Goal: Task Accomplishment & Management: Use online tool/utility

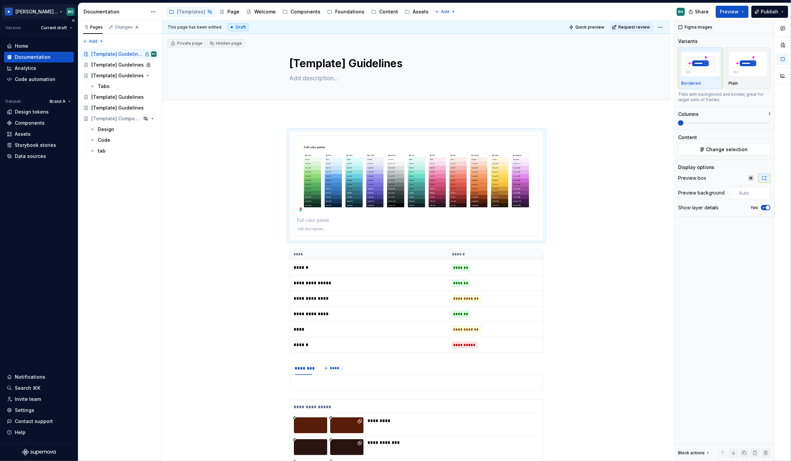
click at [61, 11] on html "[PERSON_NAME] Design System BH Version Current draft Home Documentation Analyti…" at bounding box center [395, 230] width 791 height 461
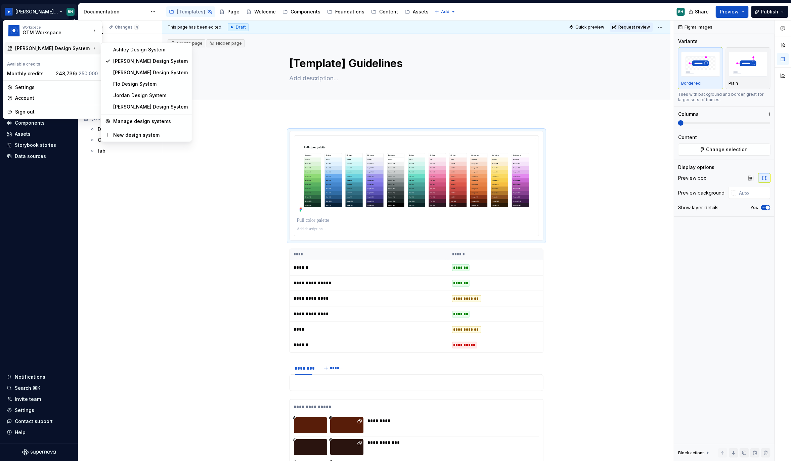
drag, startPoint x: 199, startPoint y: 154, endPoint x: 64, endPoint y: 110, distance: 142.5
click at [199, 154] on html "[PERSON_NAME] Design System BH Version Current draft Home Documentation Analyti…" at bounding box center [395, 230] width 791 height 461
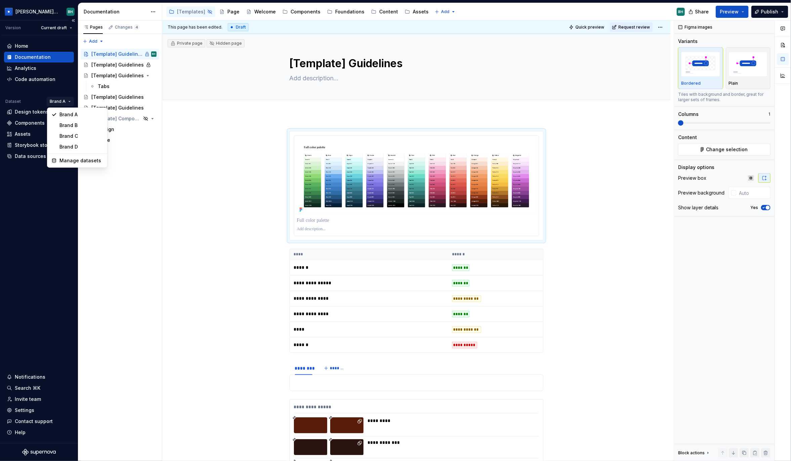
click at [62, 100] on html "[PERSON_NAME] Design System BH Version Current draft Home Documentation Analyti…" at bounding box center [395, 230] width 791 height 461
click at [203, 130] on html "[PERSON_NAME] Design System BH Version Current draft Home Documentation Analyti…" at bounding box center [395, 230] width 791 height 461
click at [279, 135] on button "button" at bounding box center [275, 134] width 9 height 9
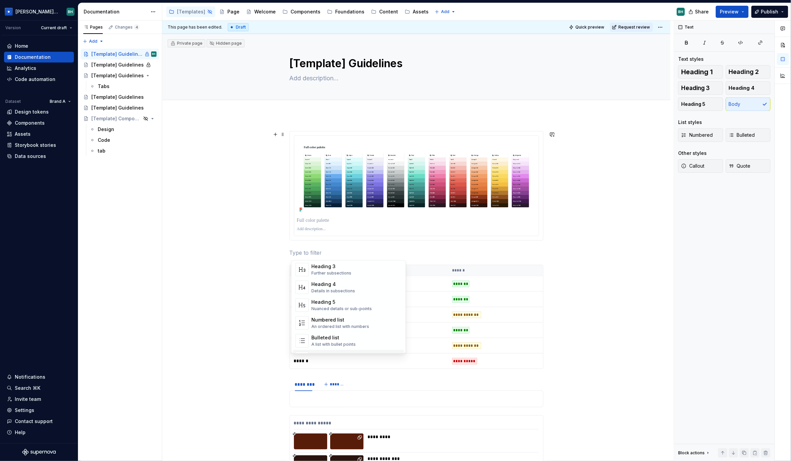
scroll to position [156, 0]
click at [664, 26] on html "[PERSON_NAME] Design System BH Version Current draft Home Documentation Analyti…" at bounding box center [395, 230] width 791 height 461
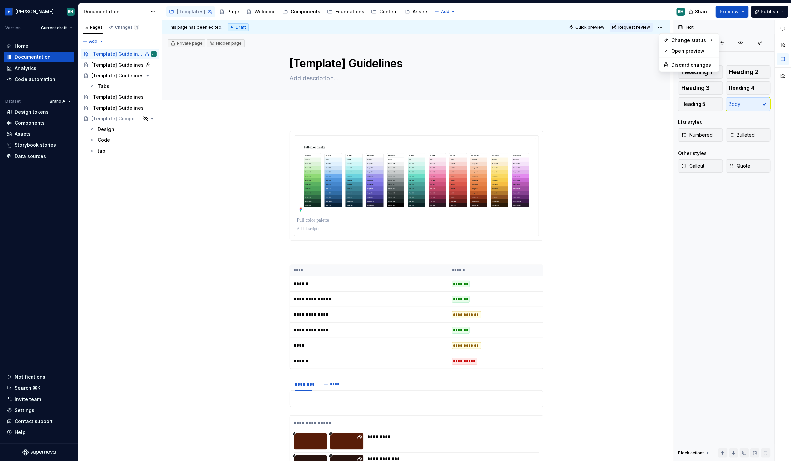
click at [642, 24] on html "[PERSON_NAME] Design System BH Version Current draft Home Documentation Analyti…" at bounding box center [395, 230] width 791 height 461
click at [642, 26] on span "Request review" at bounding box center [634, 27] width 32 height 5
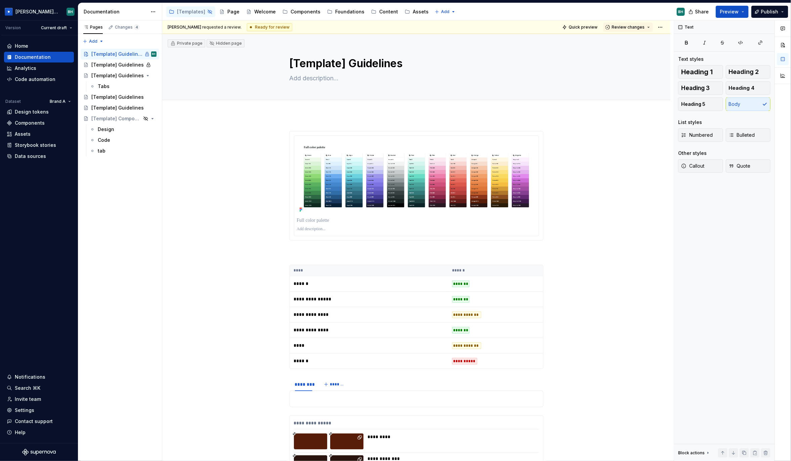
click at [664, 27] on html "[PERSON_NAME] Design System BH Version Current draft Home Documentation Analyti…" at bounding box center [395, 230] width 791 height 461
click at [255, 145] on html "[PERSON_NAME] Design System BH Version Current draft Home Documentation Analyti…" at bounding box center [395, 230] width 791 height 461
click at [34, 80] on div "Code automation" at bounding box center [35, 79] width 41 height 7
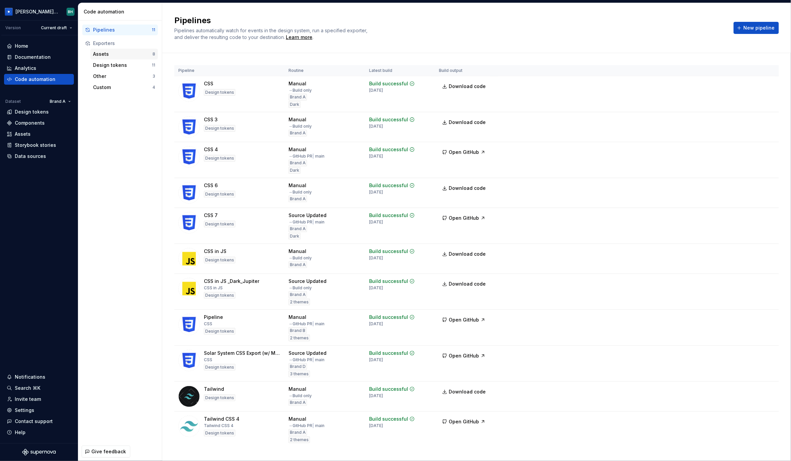
click at [133, 53] on div "Assets" at bounding box center [122, 54] width 59 height 7
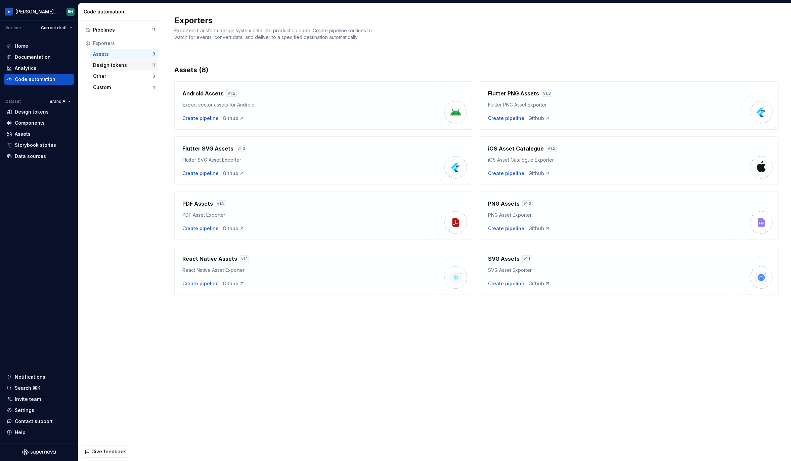
click at [120, 64] on div "Design tokens" at bounding box center [122, 65] width 59 height 7
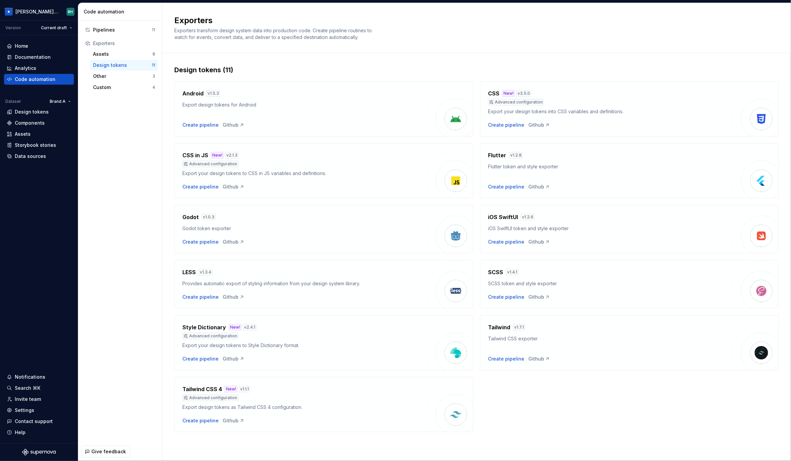
click at [165, 269] on div "Design tokens (11) Android v 1.5.3 Export design tokens for Android Create pipe…" at bounding box center [476, 255] width 628 height 404
click at [166, 269] on div "Design tokens (11) Android v 1.5.3 Export design tokens for Android Create pipe…" at bounding box center [476, 255] width 628 height 404
click at [170, 251] on div "Design tokens (11) Android v 1.5.3 Export design tokens for Android Create pipe…" at bounding box center [476, 255] width 628 height 404
click at [166, 124] on div "Design tokens (11) Android v 1.5.3 Export design tokens for Android Create pipe…" at bounding box center [476, 255] width 628 height 404
click at [207, 297] on div "Create pipeline" at bounding box center [200, 296] width 36 height 7
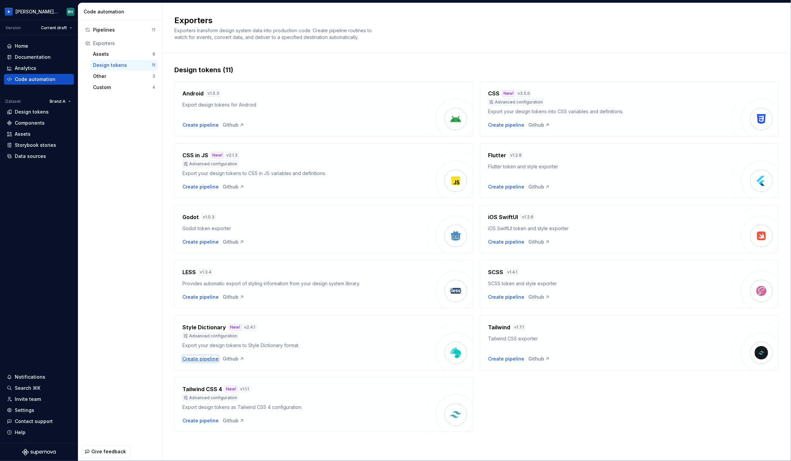
click at [205, 359] on div "Create pipeline" at bounding box center [200, 358] width 36 height 7
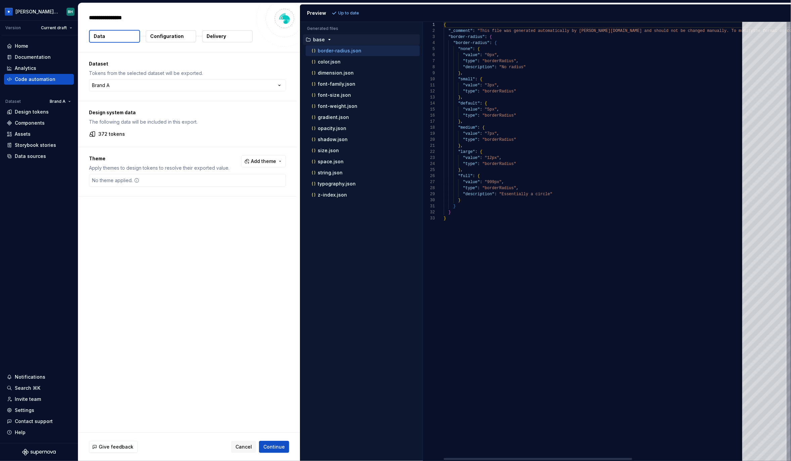
type textarea "*"
click at [185, 86] on html "[PERSON_NAME] Design System BH Version Current draft Home Documentation Analyti…" at bounding box center [395, 230] width 791 height 461
drag, startPoint x: 208, startPoint y: 247, endPoint x: 251, endPoint y: 214, distance: 53.4
click at [211, 245] on html "[PERSON_NAME] Design System BH Version Current draft Home Documentation Analyti…" at bounding box center [395, 230] width 791 height 461
click at [265, 161] on span "Add theme" at bounding box center [263, 161] width 25 height 7
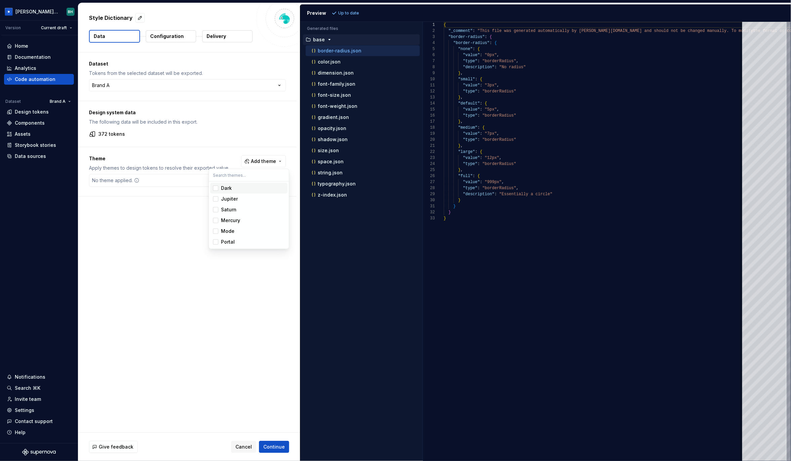
click at [218, 188] on div "Suggestions" at bounding box center [215, 187] width 5 height 5
click at [360, 366] on html "[PERSON_NAME] Design System BH Version Current draft Home Documentation Analyti…" at bounding box center [395, 230] width 791 height 461
click at [353, 9] on button "Refresh preview" at bounding box center [352, 12] width 45 height 9
click at [270, 161] on span "Add theme" at bounding box center [263, 161] width 25 height 7
drag, startPoint x: 373, startPoint y: 245, endPoint x: 335, endPoint y: 212, distance: 50.5
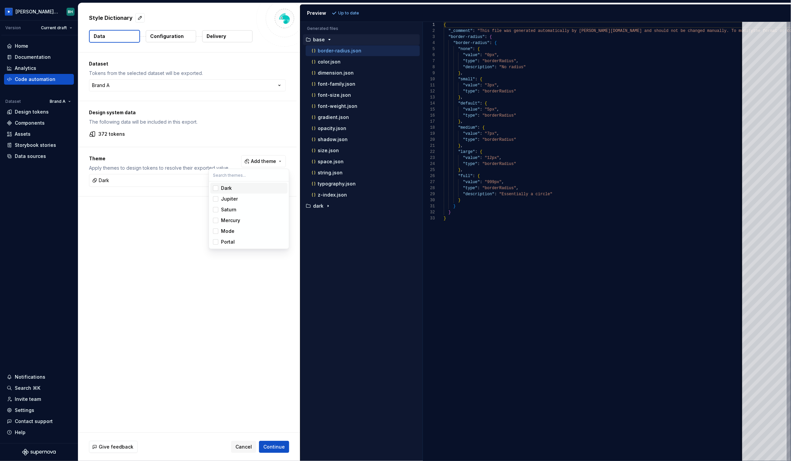
click at [370, 240] on html "[PERSON_NAME] Design System BH Version Current draft Home Documentation Analyti…" at bounding box center [395, 230] width 791 height 461
click at [325, 208] on icon "button" at bounding box center [327, 205] width 5 height 5
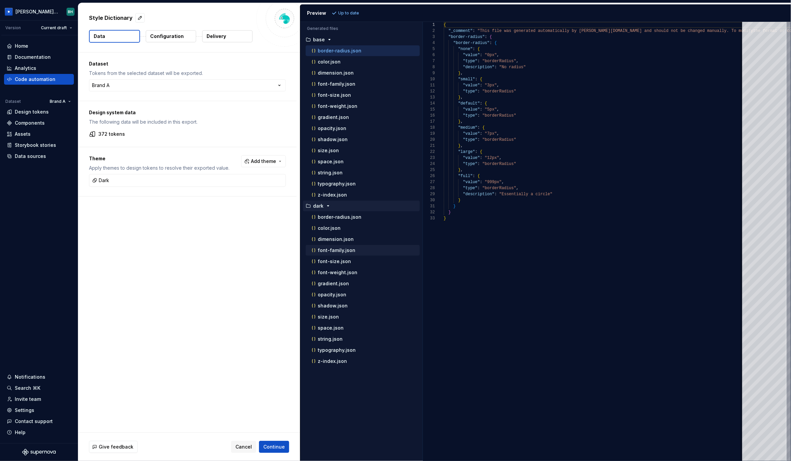
click at [352, 246] on div "font-family.json" at bounding box center [363, 250] width 114 height 11
click at [351, 252] on p "font-family.json" at bounding box center [337, 249] width 38 height 5
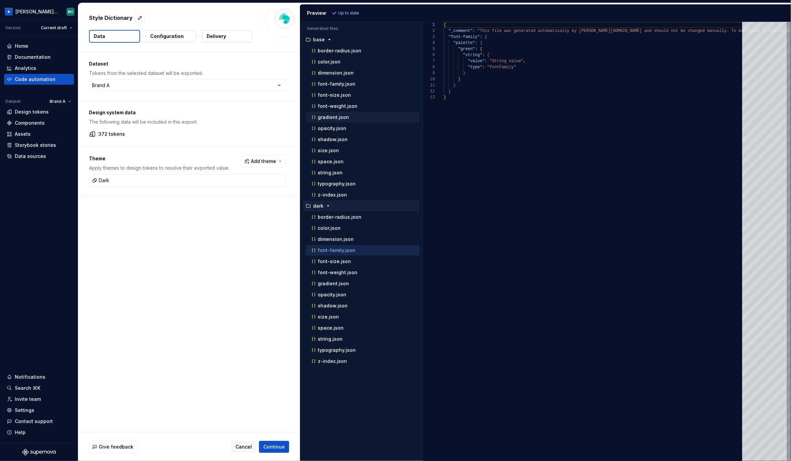
click at [347, 121] on div "gradient.json" at bounding box center [364, 117] width 109 height 7
type textarea "**********"
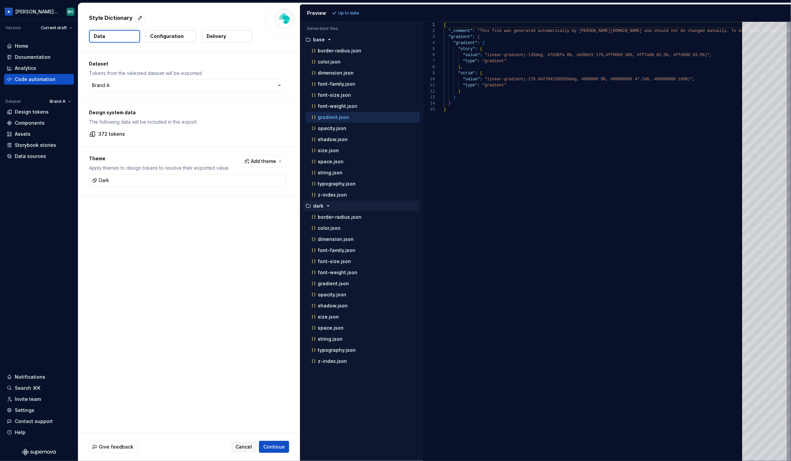
click at [172, 37] on p "Configuration" at bounding box center [167, 36] width 34 height 7
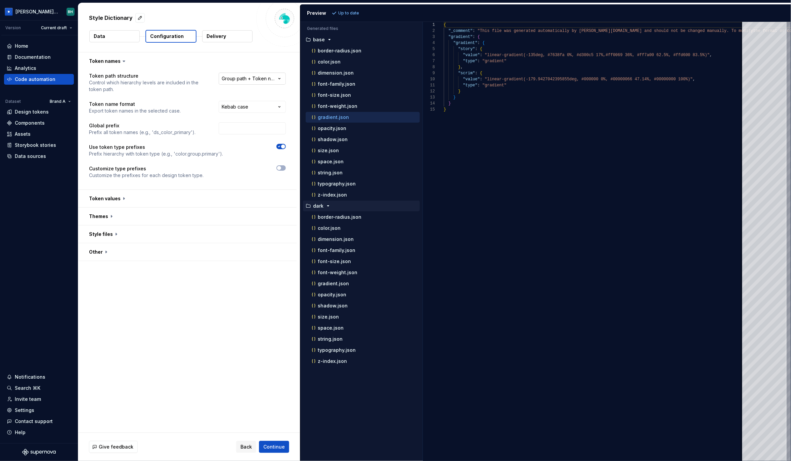
click at [250, 78] on html "**********" at bounding box center [395, 230] width 791 height 461
click at [218, 62] on html "**********" at bounding box center [395, 230] width 791 height 461
click at [244, 82] on html "**********" at bounding box center [395, 230] width 791 height 461
click at [208, 65] on html "**********" at bounding box center [395, 230] width 791 height 461
click at [245, 110] on html "**********" at bounding box center [395, 230] width 791 height 461
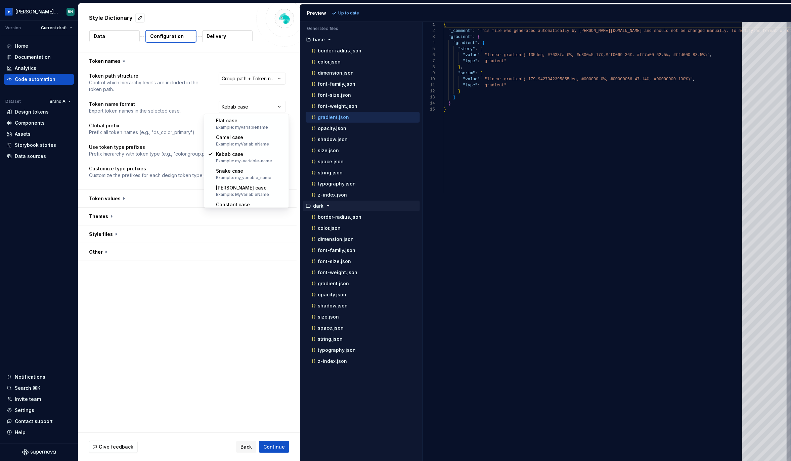
select select "********"
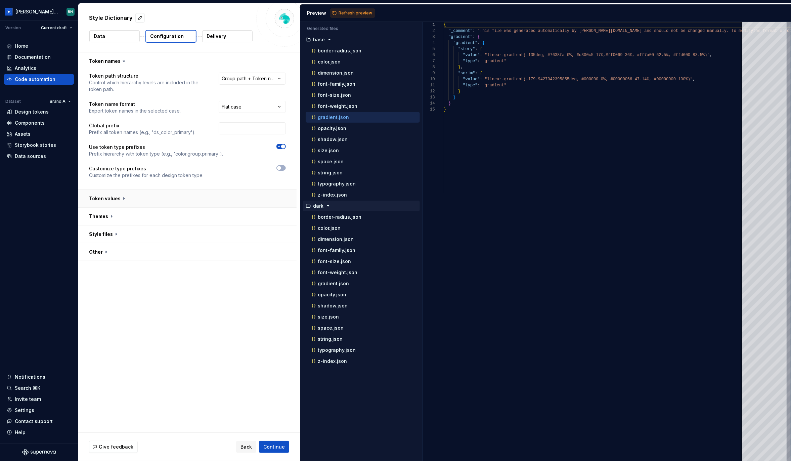
click at [116, 203] on button "button" at bounding box center [187, 198] width 218 height 17
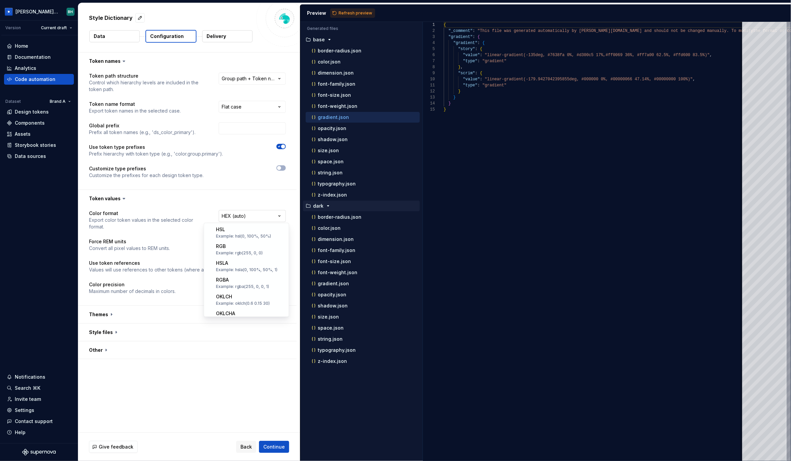
click at [224, 216] on html "**********" at bounding box center [395, 230] width 791 height 461
select select "***"
click at [335, 13] on button "Refresh preview" at bounding box center [352, 12] width 45 height 9
click at [114, 313] on button "button" at bounding box center [187, 314] width 218 height 17
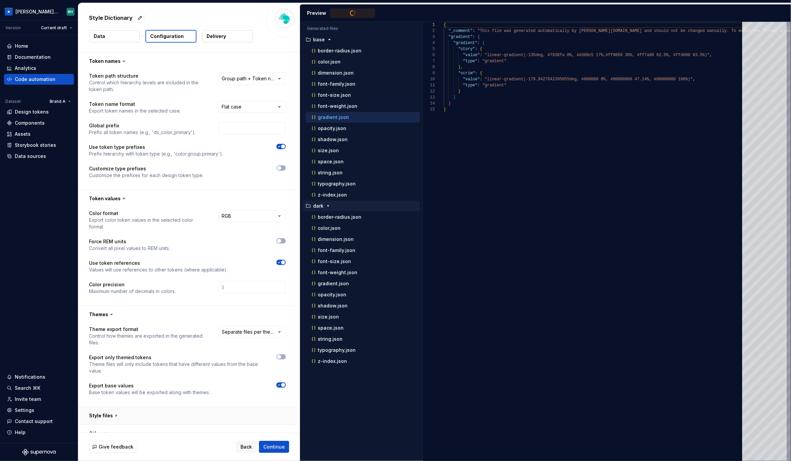
type textarea "**********"
click at [274, 444] on span "Continue" at bounding box center [273, 446] width 21 height 7
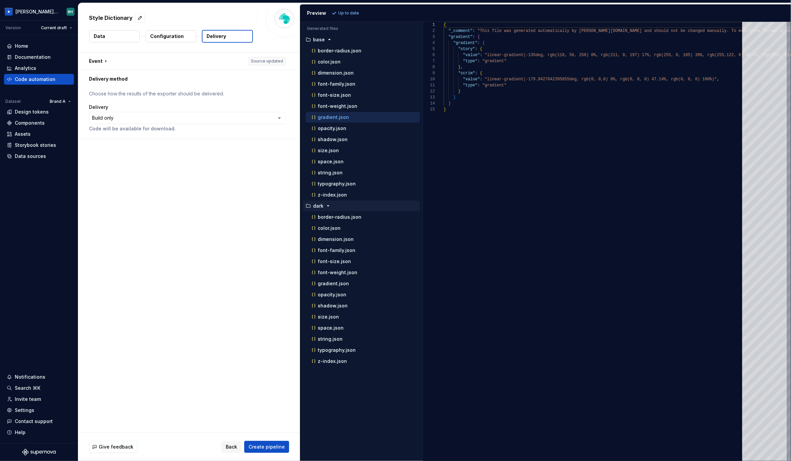
click at [107, 64] on button "button" at bounding box center [187, 60] width 218 height 17
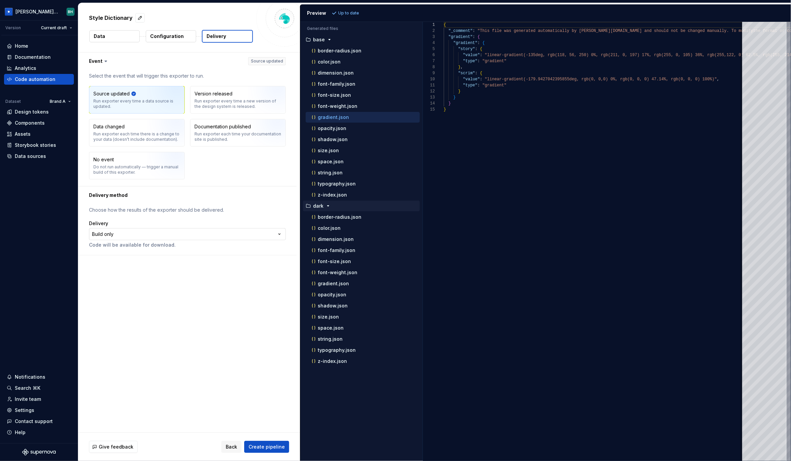
click at [132, 235] on html "**********" at bounding box center [395, 230] width 791 height 461
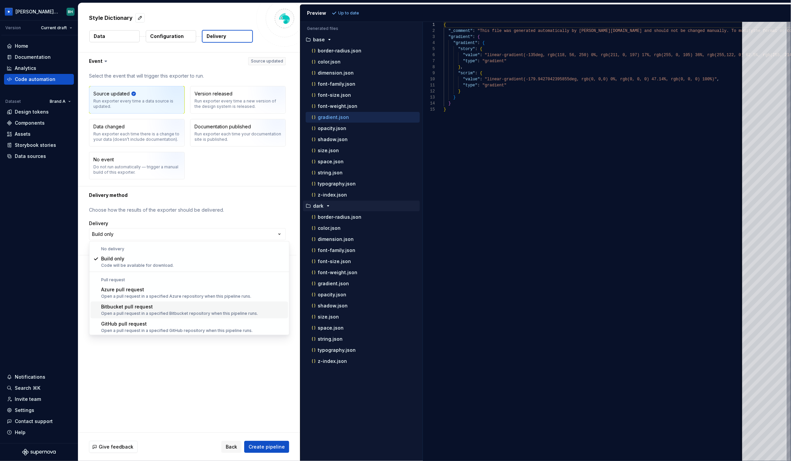
scroll to position [18, 0]
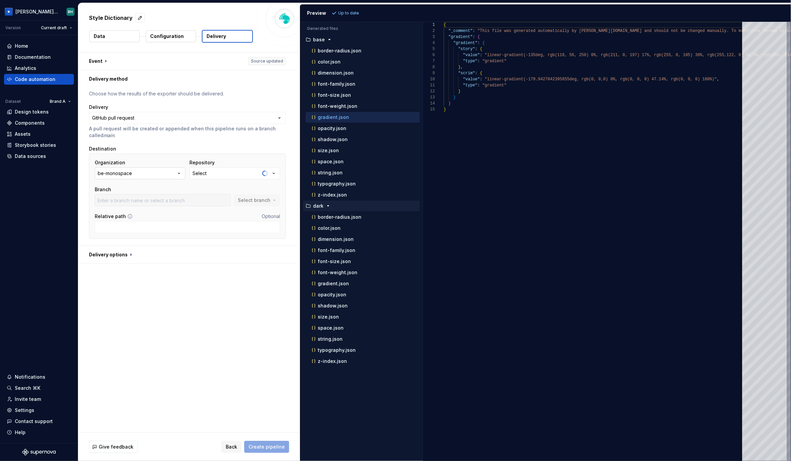
click at [156, 176] on button "be-monospace" at bounding box center [140, 173] width 91 height 12
click at [145, 209] on div "[PERSON_NAME]" at bounding box center [133, 211] width 38 height 7
click at [221, 174] on button "Select" at bounding box center [234, 173] width 91 height 12
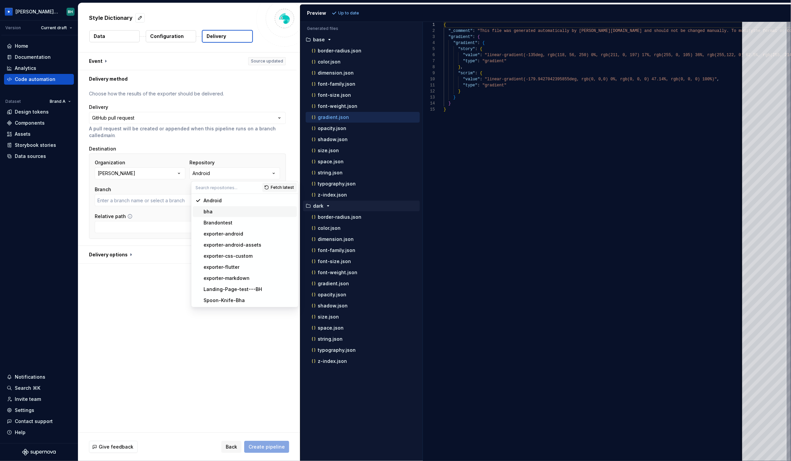
click at [222, 212] on div "bha" at bounding box center [248, 211] width 91 height 7
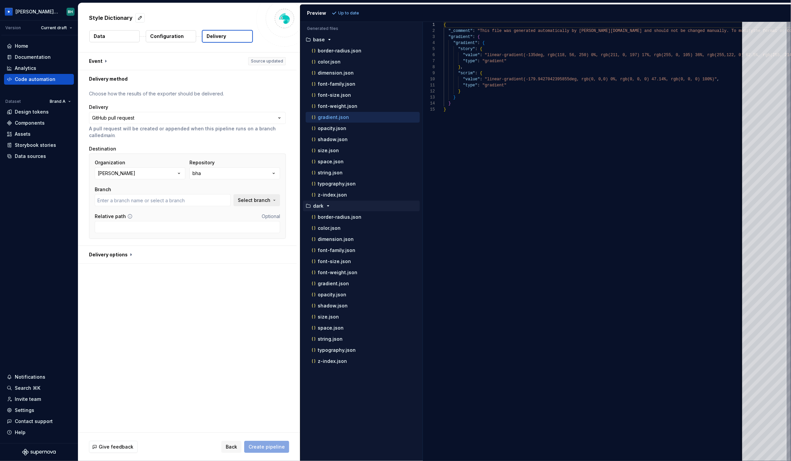
click at [269, 199] on span "Select branch" at bounding box center [254, 200] width 33 height 7
type input "main"
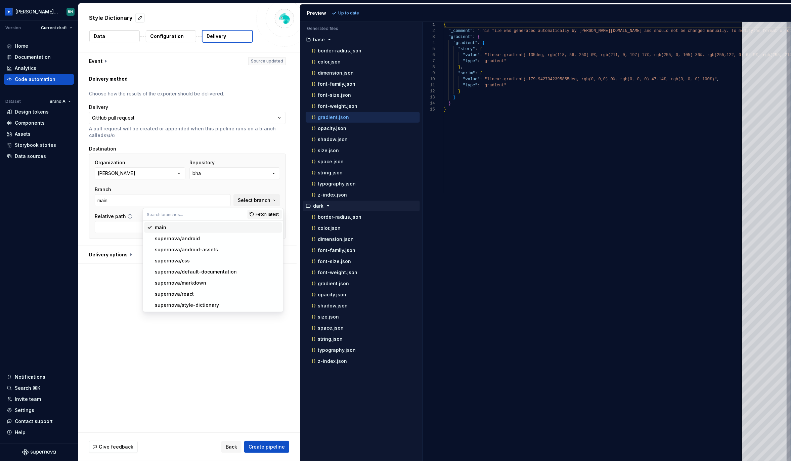
click at [187, 228] on div "main" at bounding box center [217, 227] width 124 height 7
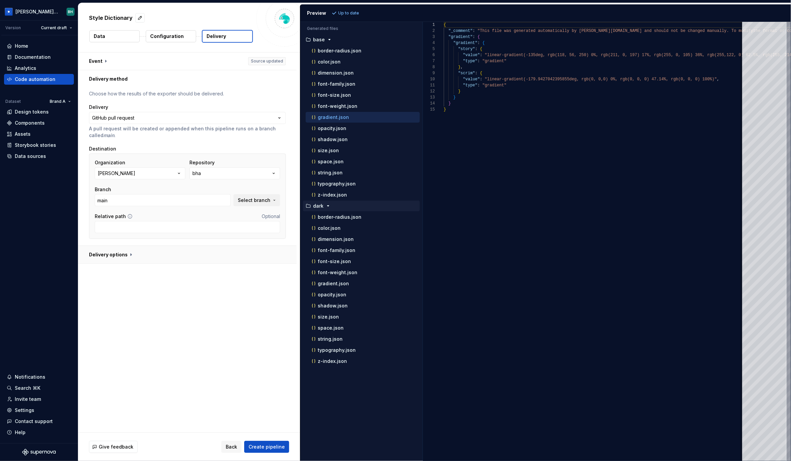
click at [125, 250] on button "button" at bounding box center [187, 254] width 218 height 17
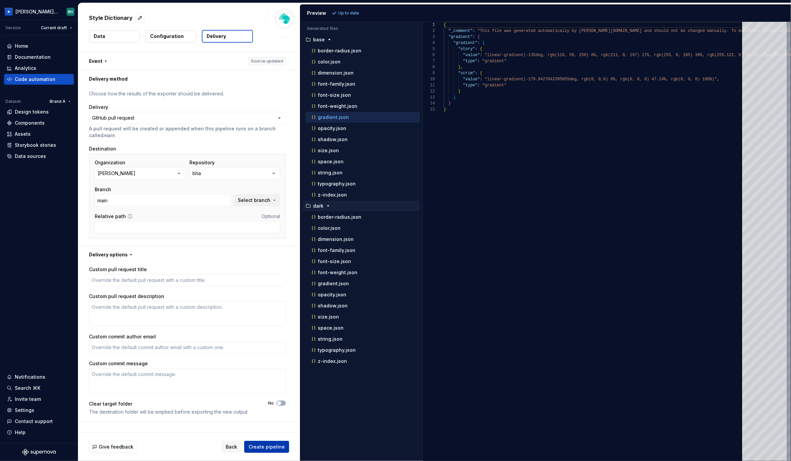
click at [280, 444] on span "Create pipeline" at bounding box center [266, 446] width 36 height 7
type textarea "*"
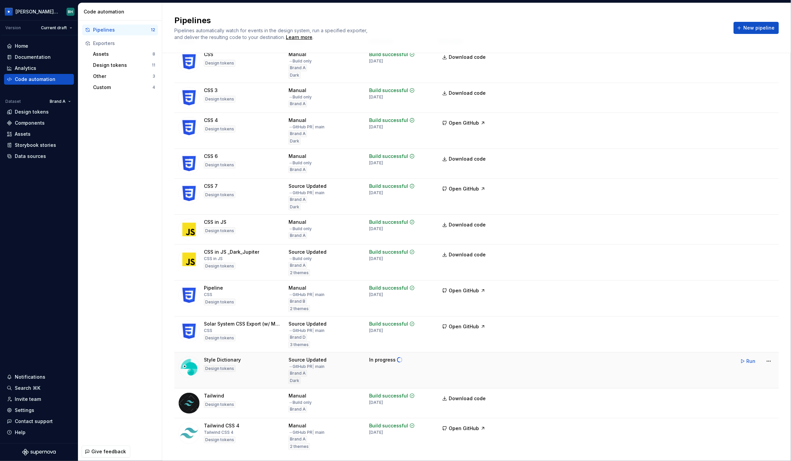
scroll to position [32, 0]
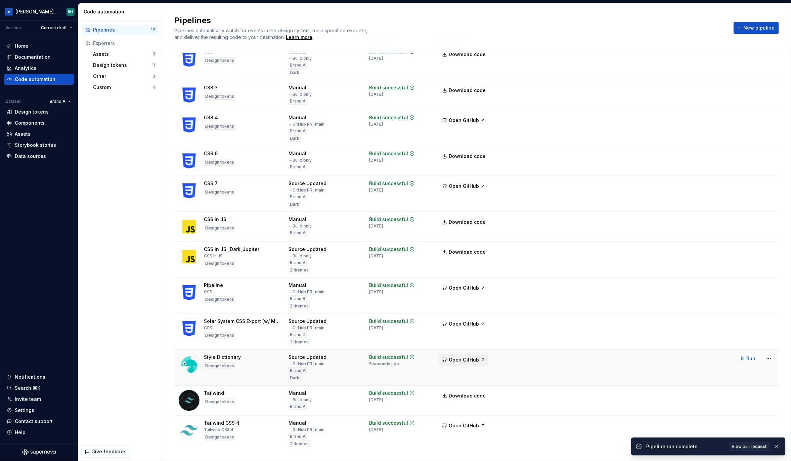
click at [466, 360] on span "Open GitHub" at bounding box center [464, 359] width 30 height 7
